Goal: Information Seeking & Learning: Learn about a topic

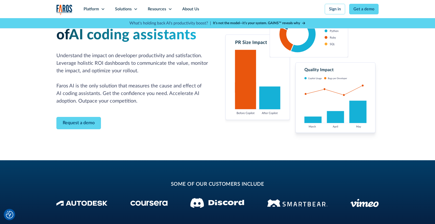
scroll to position [39, 0]
click at [96, 8] on div "Platform" at bounding box center [91, 9] width 15 height 6
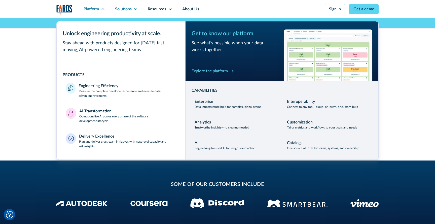
click at [135, 11] on div "Solutions" at bounding box center [126, 9] width 33 height 18
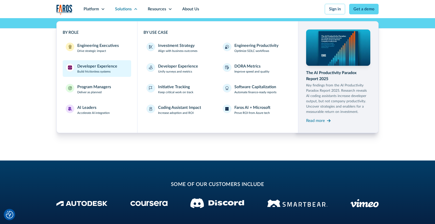
click at [101, 68] on div "Developer Experience" at bounding box center [97, 66] width 40 height 6
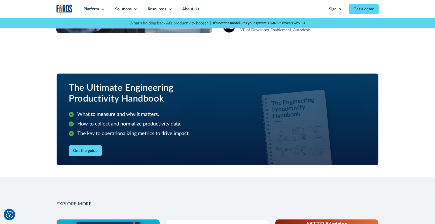
scroll to position [587, 0]
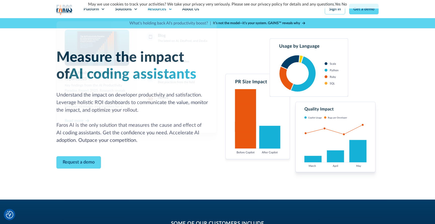
scroll to position [39, 0]
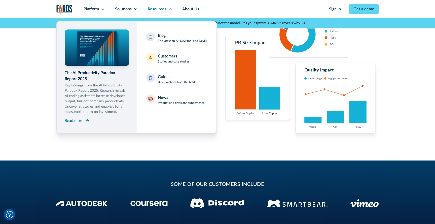
click at [168, 160] on div "Measure the impact of AI coding assistants Understand the impact on developer p…" at bounding box center [217, 69] width 322 height 181
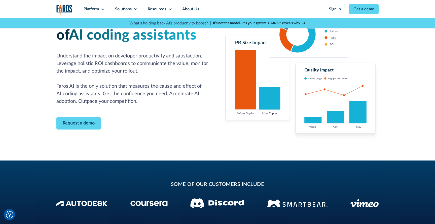
click at [292, 94] on img at bounding box center [301, 69] width 155 height 141
click at [336, 9] on link "Sign in" at bounding box center [335, 9] width 20 height 11
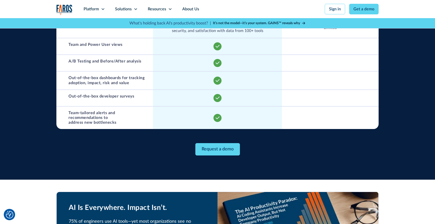
scroll to position [0, 0]
